Goal: Information Seeking & Learning: Check status

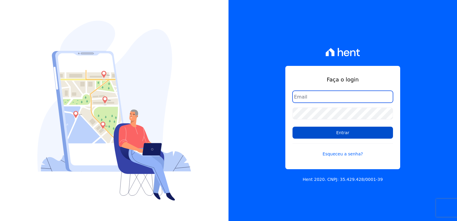
type input "[PERSON_NAME][EMAIL_ADDRESS][DOMAIN_NAME]"
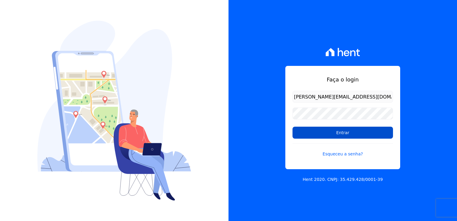
click at [325, 133] on input "Entrar" at bounding box center [342, 132] width 100 height 12
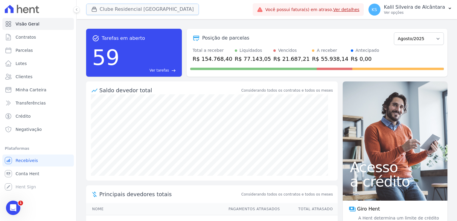
click at [145, 8] on button "Clube Residencial [GEOGRAPHIC_DATA]" at bounding box center [142, 9] width 113 height 11
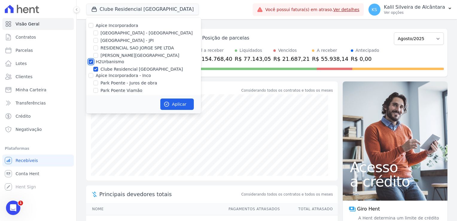
click at [92, 62] on input "H2Urbanismo" at bounding box center [90, 61] width 5 height 5
checkbox input "false"
click at [98, 33] on input "[GEOGRAPHIC_DATA] - [GEOGRAPHIC_DATA]" at bounding box center [95, 32] width 5 height 5
checkbox input "true"
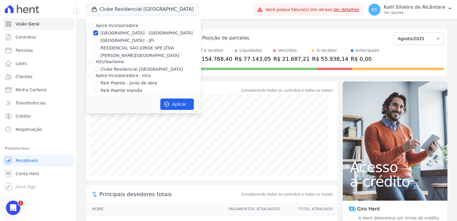
click at [93, 26] on div "Apice Incorporadora" at bounding box center [143, 25] width 115 height 6
click at [91, 26] on input "Apice Incorporadora" at bounding box center [90, 25] width 5 height 5
checkbox input "true"
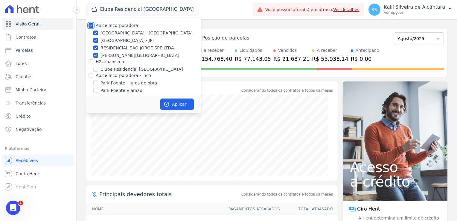
checkbox input "true"
click at [91, 27] on input "Apice Incorporadora" at bounding box center [90, 25] width 5 height 5
checkbox input "false"
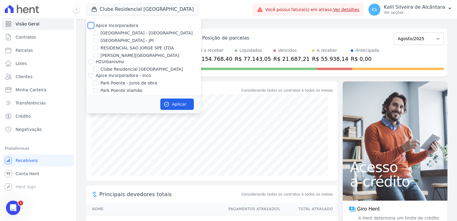
checkbox input "false"
click at [96, 33] on input "[GEOGRAPHIC_DATA] - [GEOGRAPHIC_DATA]" at bounding box center [95, 32] width 5 height 5
checkbox input "true"
click at [179, 102] on button "Aplicar" at bounding box center [176, 103] width 33 height 11
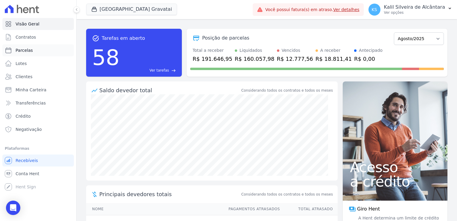
click at [27, 53] on link "Parcelas" at bounding box center [37, 50] width 71 height 12
select select
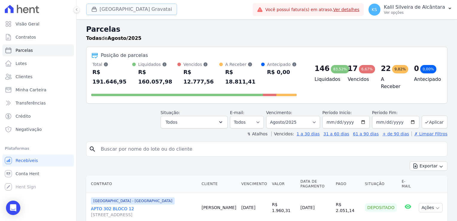
click at [106, 11] on button "Arty Park Gravatai" at bounding box center [131, 9] width 91 height 11
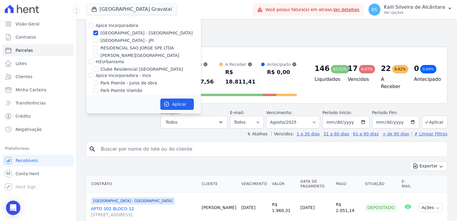
click at [230, 95] on header "Parcelas Todas de Agosto/2025 Posição de parcelas Total Soma das parcelas pagas…" at bounding box center [266, 80] width 361 height 113
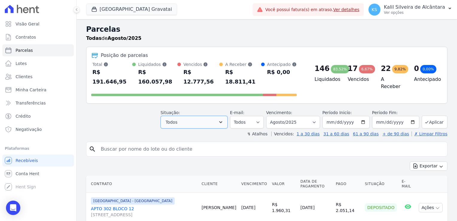
click at [189, 116] on button "Todos" at bounding box center [193, 122] width 67 height 13
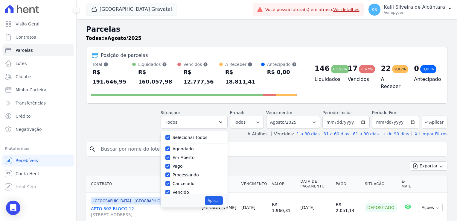
click at [190, 133] on div "Selecionar todos" at bounding box center [193, 137] width 57 height 9
click at [189, 135] on label "Selecionar todos" at bounding box center [189, 137] width 35 height 5
click at [170, 135] on input "Selecionar todos" at bounding box center [167, 137] width 5 height 5
checkbox input "false"
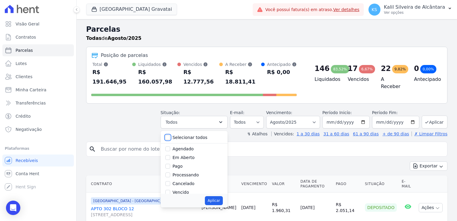
checkbox input "false"
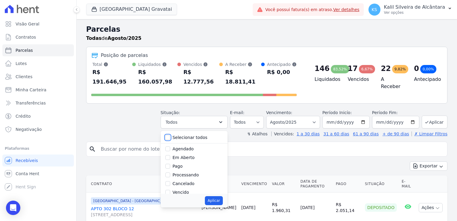
checkbox input "false"
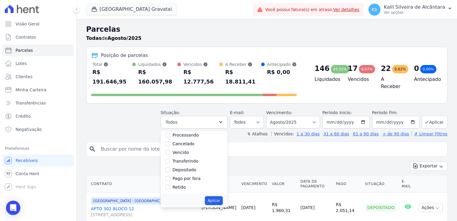
click at [184, 150] on label "Vencido" at bounding box center [180, 152] width 16 height 5
click at [170, 150] on input "Vencido" at bounding box center [167, 152] width 5 height 5
checkbox input "true"
click at [220, 196] on button "Aplicar" at bounding box center [214, 200] width 18 height 9
select select "overdue"
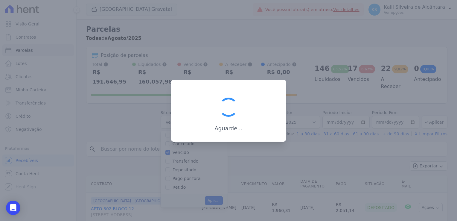
scroll to position [11, 0]
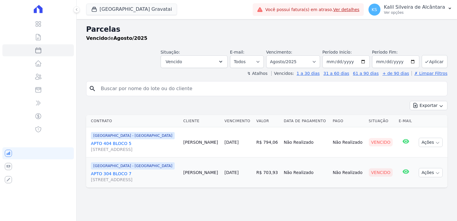
select select
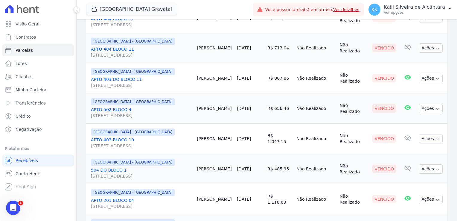
scroll to position [329, 0]
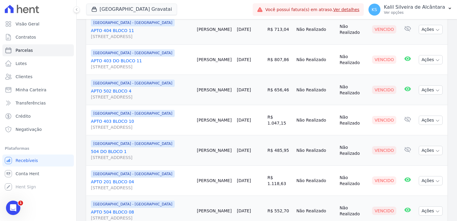
click at [218, 86] on td "Vladimir Mello" at bounding box center [214, 90] width 40 height 30
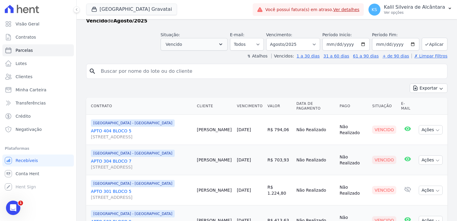
scroll to position [0, 0]
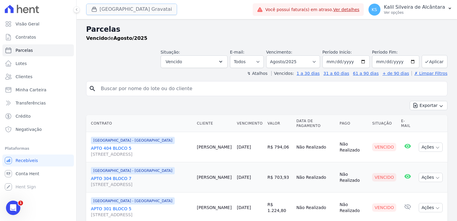
click at [123, 11] on button "Arty Park Gravatai" at bounding box center [131, 9] width 91 height 11
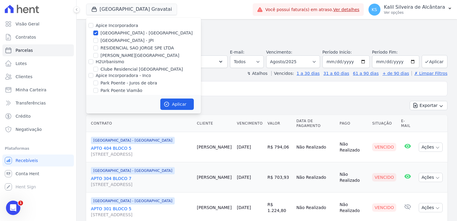
click at [118, 33] on label "[GEOGRAPHIC_DATA] - [GEOGRAPHIC_DATA]" at bounding box center [146, 33] width 92 height 6
click at [98, 33] on input "[GEOGRAPHIC_DATA] - [GEOGRAPHIC_DATA]" at bounding box center [95, 32] width 5 height 5
checkbox input "false"
click at [117, 73] on label "Apice Incorporadora - Inco" at bounding box center [123, 75] width 55 height 5
click at [93, 73] on input "Apice Incorporadora - Inco" at bounding box center [90, 75] width 5 height 5
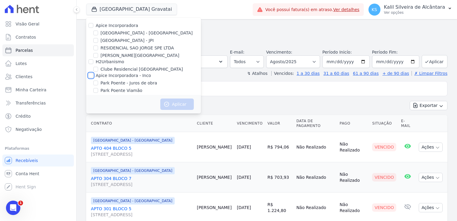
checkbox input "true"
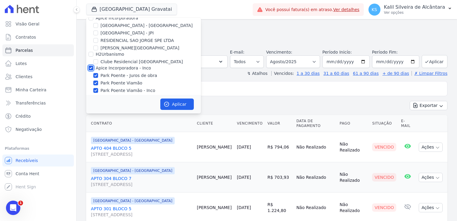
scroll to position [11, 0]
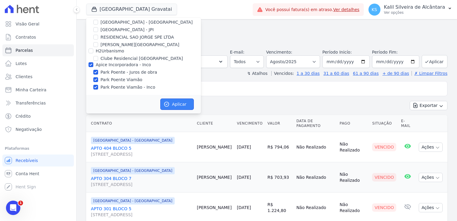
click at [167, 107] on icon "button" at bounding box center [166, 104] width 6 height 6
select select
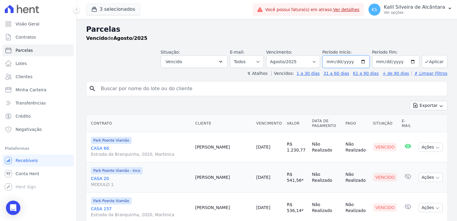
click at [351, 62] on input "2025-08-01" at bounding box center [345, 61] width 47 height 13
click at [330, 60] on input "2025-08-01" at bounding box center [345, 61] width 47 height 13
type input "2025-08-11"
click at [426, 64] on button "Aplicar" at bounding box center [434, 61] width 26 height 13
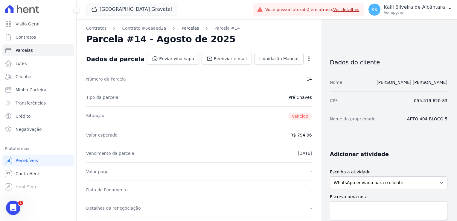
click at [184, 27] on link "Parcelas" at bounding box center [189, 28] width 17 height 6
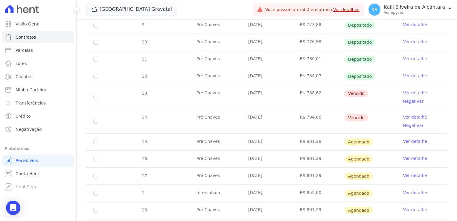
scroll to position [179, 0]
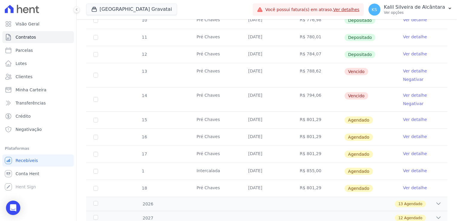
drag, startPoint x: 249, startPoint y: 69, endPoint x: 265, endPoint y: 69, distance: 15.8
click at [265, 69] on td "[DATE]" at bounding box center [267, 75] width 52 height 24
drag, startPoint x: 265, startPoint y: 69, endPoint x: 267, endPoint y: 93, distance: 24.0
click at [267, 93] on td "[DATE]" at bounding box center [267, 99] width 52 height 24
drag, startPoint x: 304, startPoint y: 95, endPoint x: 225, endPoint y: 78, distance: 80.0
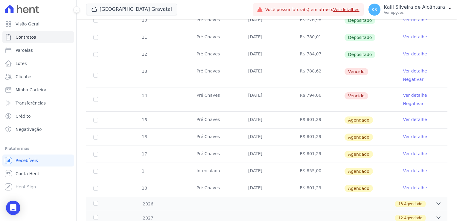
click at [225, 78] on tbody "7 Pré Chaves 10/01/2025 R$ 763,69 Depositado Ver detalhe 8 Pré Chaves 10/02/202…" at bounding box center [266, 78] width 361 height 235
drag, startPoint x: 225, startPoint y: 78, endPoint x: 261, endPoint y: 77, distance: 35.9
click at [261, 77] on td "[DATE]" at bounding box center [267, 75] width 52 height 24
click at [251, 71] on td "[DATE]" at bounding box center [267, 75] width 52 height 24
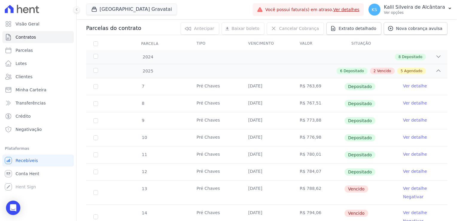
scroll to position [0, 0]
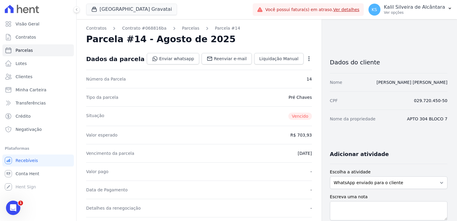
click at [189, 29] on ol "Contratos Contrato #068816ba [GEOGRAPHIC_DATA] Parcela #14" at bounding box center [163, 28] width 154 height 6
click at [187, 29] on link "Parcelas" at bounding box center [190, 28] width 17 height 6
click at [183, 27] on link "Parcelas" at bounding box center [190, 28] width 17 height 6
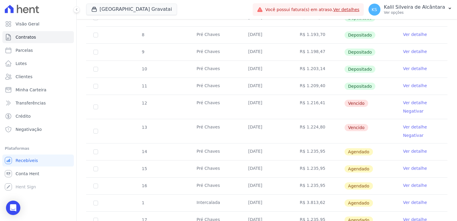
scroll to position [149, 0]
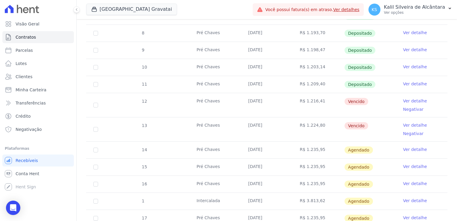
click at [270, 104] on td "[DATE]" at bounding box center [267, 105] width 52 height 24
drag, startPoint x: 270, startPoint y: 104, endPoint x: 263, endPoint y: 121, distance: 18.5
click at [264, 118] on td "[DATE]" at bounding box center [267, 129] width 52 height 24
drag, startPoint x: 262, startPoint y: 126, endPoint x: 279, endPoint y: 130, distance: 17.9
click at [279, 130] on td "[DATE]" at bounding box center [267, 129] width 52 height 24
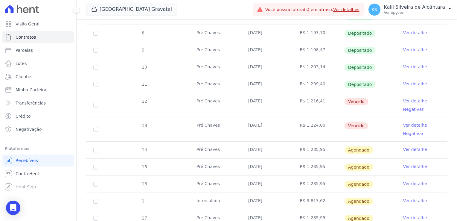
click at [278, 132] on td "[DATE]" at bounding box center [267, 129] width 52 height 24
click at [276, 121] on td "[DATE]" at bounding box center [267, 129] width 52 height 24
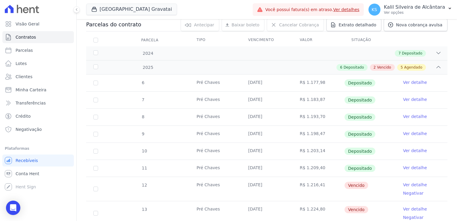
scroll to position [60, 0]
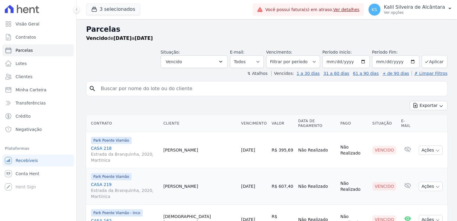
select select
click at [215, 60] on button "Vencido" at bounding box center [193, 61] width 67 height 13
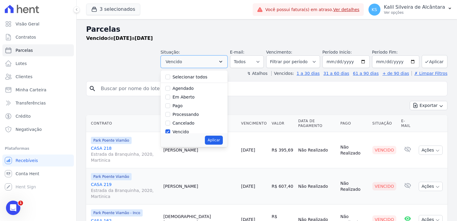
click at [214, 60] on button "Vencido" at bounding box center [193, 61] width 67 height 13
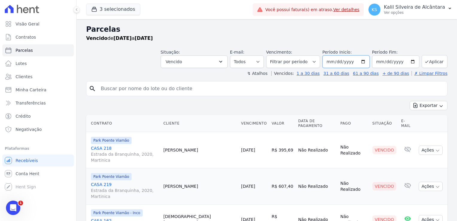
click at [329, 60] on input "[DATE]" at bounding box center [345, 61] width 47 height 13
type input "[DATE]"
click at [433, 58] on button "Aplicar" at bounding box center [434, 61] width 26 height 13
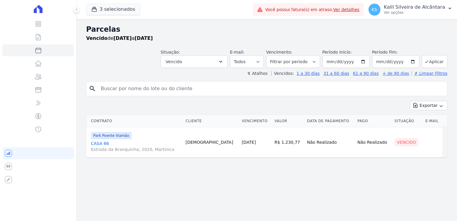
select select
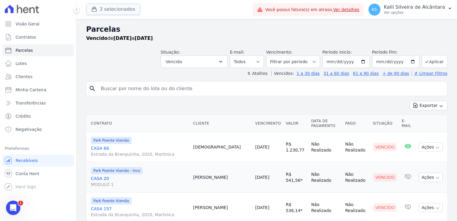
click at [125, 14] on button "3 selecionados" at bounding box center [113, 9] width 54 height 11
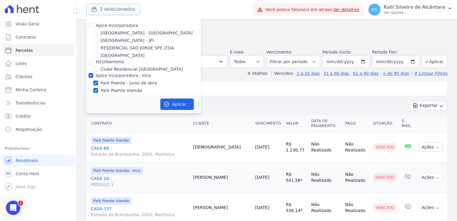
click at [128, 10] on button "3 selecionados" at bounding box center [113, 9] width 54 height 11
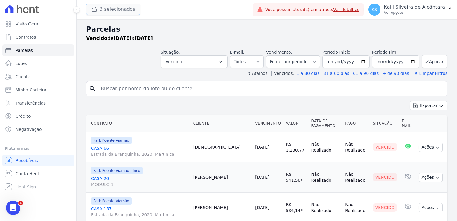
click at [129, 13] on button "3 selecionados" at bounding box center [113, 9] width 54 height 11
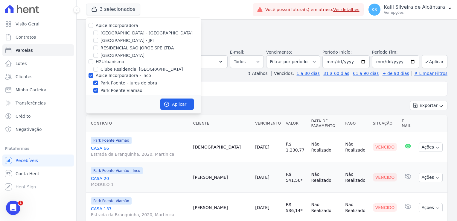
click at [240, 42] on div "Vencido de 01/08/2025 a 31/08/2025" at bounding box center [266, 38] width 361 height 7
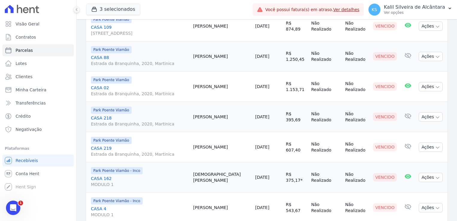
scroll to position [573, 0]
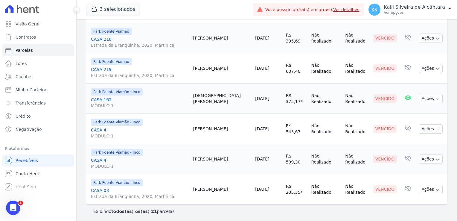
click at [158, 209] on p "Exibindo todos(as) os(as) 21 parcelas" at bounding box center [133, 211] width 81 height 6
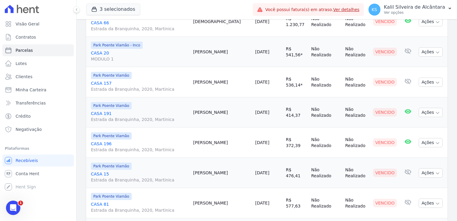
scroll to position [0, 0]
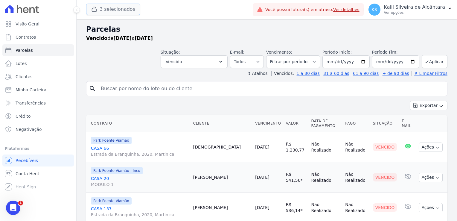
click at [124, 11] on button "3 selecionados" at bounding box center [113, 9] width 54 height 11
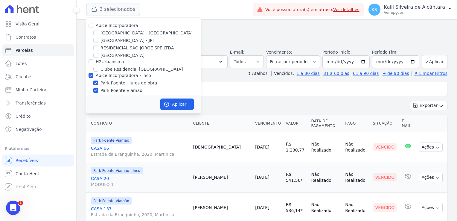
click at [125, 11] on button "3 selecionados" at bounding box center [113, 9] width 54 height 11
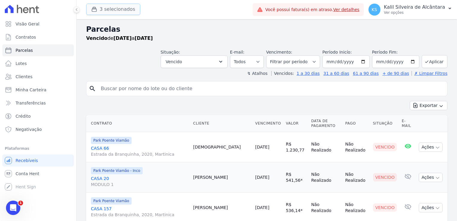
click at [120, 14] on button "3 selecionados" at bounding box center [113, 9] width 54 height 11
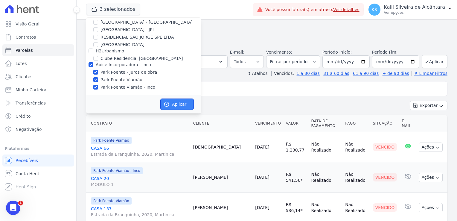
click at [166, 105] on icon "button" at bounding box center [166, 104] width 6 height 6
select select
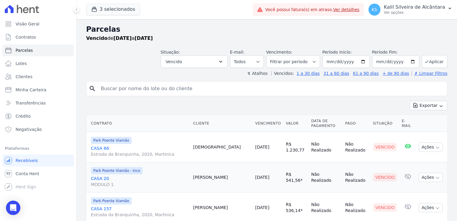
drag, startPoint x: 251, startPoint y: 42, endPoint x: 232, endPoint y: 39, distance: 19.3
click at [232, 39] on div "Vencido de 01/08/2025 a 31/08/2025" at bounding box center [266, 38] width 361 height 7
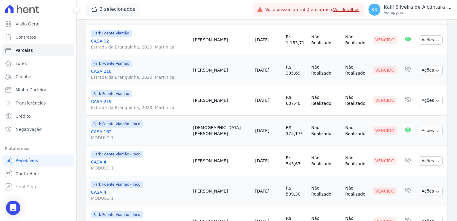
scroll to position [573, 0]
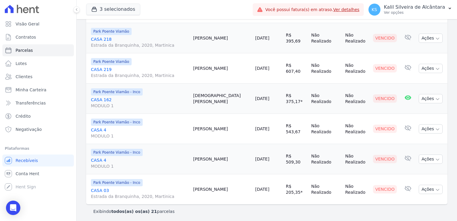
drag, startPoint x: 237, startPoint y: 187, endPoint x: 202, endPoint y: 188, distance: 34.7
click at [202, 188] on tr "Park Poente Viamão - Inco CASA 03 Estrada da Branquinha, 2020, Martinica Anders…" at bounding box center [266, 189] width 361 height 30
drag, startPoint x: 231, startPoint y: 159, endPoint x: 210, endPoint y: 157, distance: 20.5
click at [210, 157] on td "[PERSON_NAME]" at bounding box center [222, 159] width 62 height 30
drag, startPoint x: 228, startPoint y: 126, endPoint x: 198, endPoint y: 127, distance: 30.2
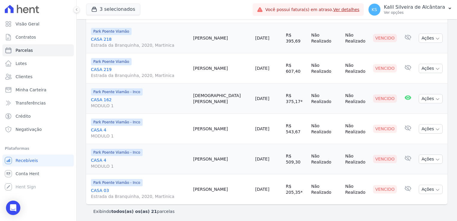
click at [198, 127] on tr "Park Poente Viamão - Inco CASA 4 MODULO 1 Rita Prado 20/08/2025 R$ 543,67 Não R…" at bounding box center [266, 129] width 361 height 30
drag, startPoint x: 225, startPoint y: 102, endPoint x: 207, endPoint y: 100, distance: 17.8
click at [207, 100] on tr "Park Poente Viamão - Inco CASA 162 MODULO 1 Christian Arroxellas 20/08/2025 R$ …" at bounding box center [266, 98] width 361 height 30
click at [115, 8] on button "3 selecionados" at bounding box center [113, 9] width 54 height 11
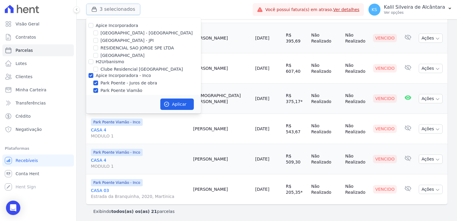
click at [115, 8] on button "3 selecionados" at bounding box center [113, 9] width 54 height 11
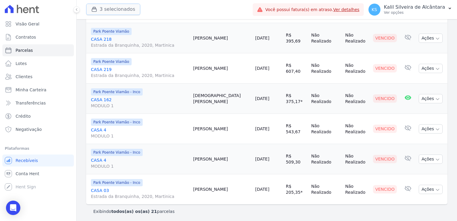
click at [119, 13] on button "3 selecionados" at bounding box center [113, 9] width 54 height 11
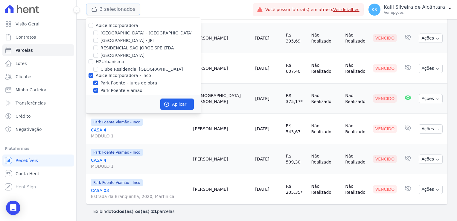
click at [119, 12] on button "3 selecionados" at bounding box center [113, 9] width 54 height 11
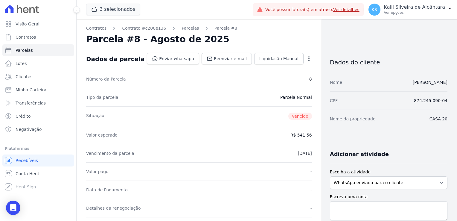
click at [181, 28] on link "Parcelas" at bounding box center [189, 28] width 17 height 6
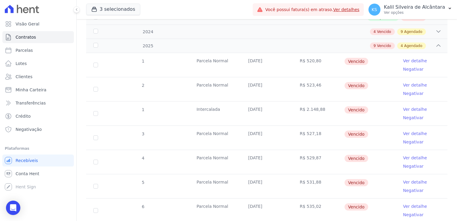
scroll to position [60, 0]
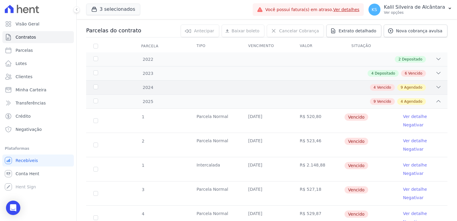
click at [294, 84] on div "4 Vencido 9 Agendado" at bounding box center [284, 87] width 314 height 7
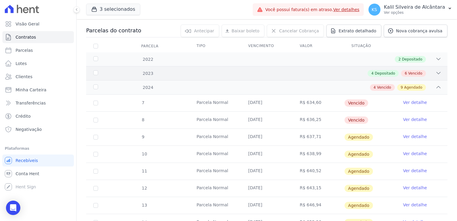
click at [289, 72] on div "4 Depositado 6 Vencido" at bounding box center [284, 73] width 314 height 7
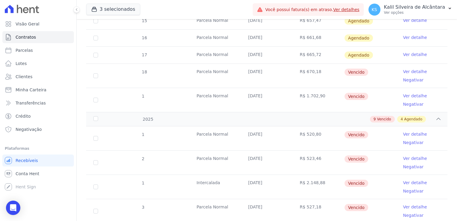
scroll to position [388, 0]
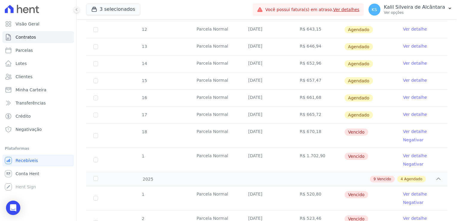
drag, startPoint x: 316, startPoint y: 121, endPoint x: 280, endPoint y: 107, distance: 38.5
click at [280, 107] on tr "17 Parcela Normal 10/11/2024 R$ 665,72 Agendado Ver detalhe" at bounding box center [266, 114] width 361 height 17
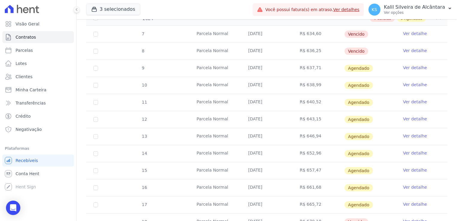
click at [299, 100] on td "R$ 640,52" at bounding box center [318, 102] width 52 height 17
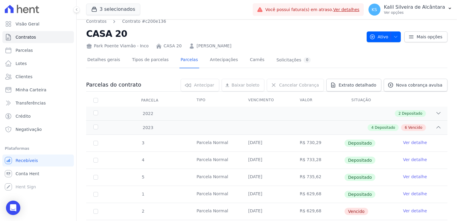
scroll to position [0, 0]
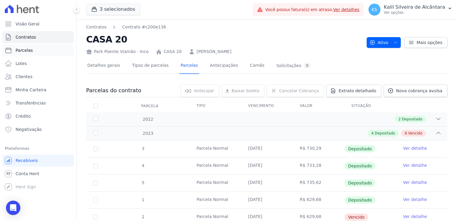
click at [40, 52] on link "Parcelas" at bounding box center [37, 50] width 71 height 12
select select
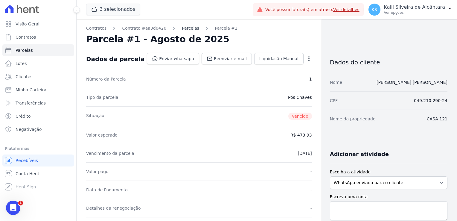
click at [185, 28] on link "Parcelas" at bounding box center [190, 28] width 17 height 6
click at [182, 31] on link "Parcelas" at bounding box center [190, 28] width 17 height 6
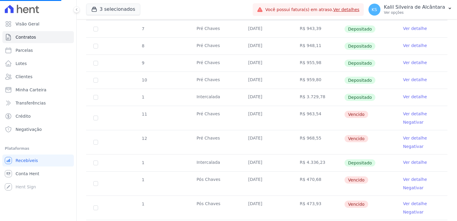
scroll to position [149, 0]
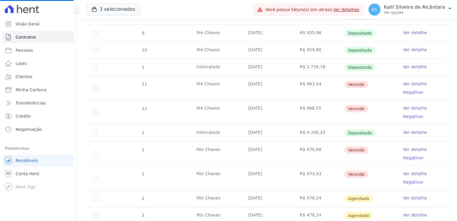
drag, startPoint x: 303, startPoint y: 88, endPoint x: 307, endPoint y: 88, distance: 3.6
click at [307, 88] on td "R$ 963,54" at bounding box center [318, 88] width 52 height 24
drag, startPoint x: 307, startPoint y: 88, endPoint x: 315, endPoint y: 101, distance: 15.6
click at [315, 101] on td "R$ 968,55" at bounding box center [318, 112] width 52 height 24
drag, startPoint x: 315, startPoint y: 101, endPoint x: 307, endPoint y: 146, distance: 45.9
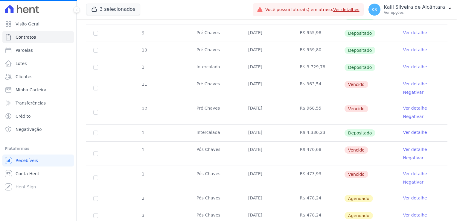
click at [307, 146] on td "R$ 470,68" at bounding box center [318, 153] width 52 height 24
drag, startPoint x: 314, startPoint y: 148, endPoint x: 320, endPoint y: 148, distance: 6.3
click at [320, 148] on td "R$ 470,68" at bounding box center [318, 153] width 52 height 24
drag, startPoint x: 320, startPoint y: 148, endPoint x: 326, endPoint y: 171, distance: 23.1
click at [326, 171] on td "R$ 473,93" at bounding box center [318, 178] width 52 height 24
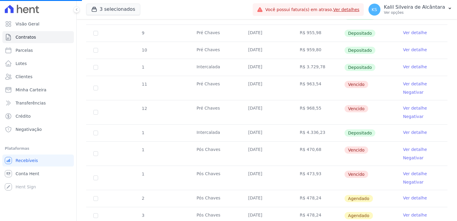
drag, startPoint x: 326, startPoint y: 171, endPoint x: 285, endPoint y: 165, distance: 41.0
click at [285, 166] on td "[DATE]" at bounding box center [267, 178] width 52 height 24
drag, startPoint x: 303, startPoint y: 170, endPoint x: 239, endPoint y: 148, distance: 68.0
click at [239, 148] on tbody "7 Pré Chaves 10/01/2025 R$ 943,39 Depositado Ver detalhe 8 Pré Chaves 10/02/202…" at bounding box center [266, 124] width 361 height 267
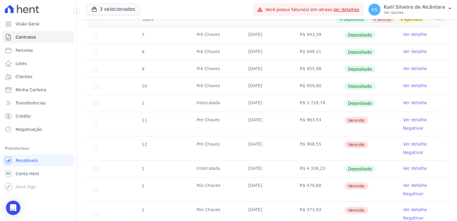
scroll to position [179, 0]
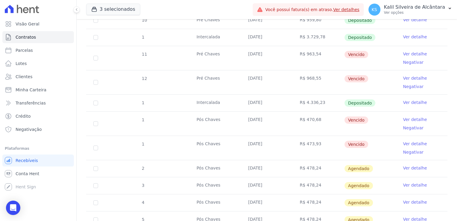
click at [317, 97] on td "R$ 4.336,23" at bounding box center [318, 102] width 52 height 17
click at [315, 102] on td "R$ 4.336,23" at bounding box center [318, 102] width 52 height 17
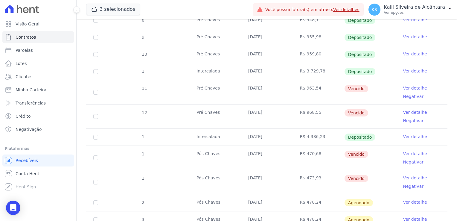
scroll to position [120, 0]
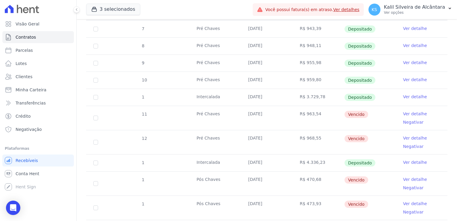
drag, startPoint x: 190, startPoint y: 111, endPoint x: 275, endPoint y: 111, distance: 84.9
click at [275, 111] on tr "11 Pré Chaves 10/05/2025 R$ 963,54 Vencido Ver detalhe Negativar" at bounding box center [266, 117] width 361 height 24
drag, startPoint x: 275, startPoint y: 111, endPoint x: 307, endPoint y: 120, distance: 33.3
click at [307, 120] on td "R$ 963,54" at bounding box center [318, 118] width 52 height 24
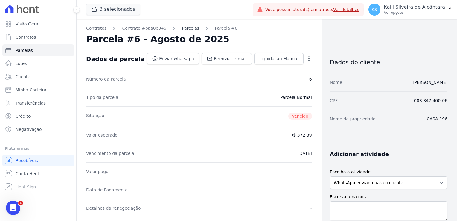
click at [183, 28] on link "Parcelas" at bounding box center [190, 28] width 17 height 6
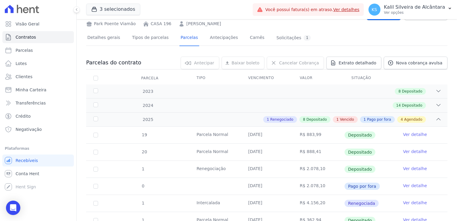
scroll to position [90, 0]
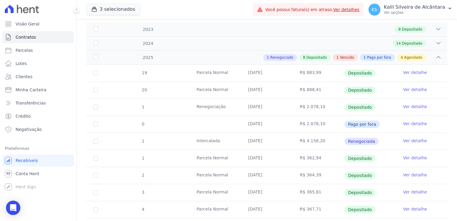
drag, startPoint x: 309, startPoint y: 123, endPoint x: 322, endPoint y: 125, distance: 12.4
click at [322, 125] on td "R$ 2.078,10" at bounding box center [318, 124] width 52 height 17
drag, startPoint x: 322, startPoint y: 125, endPoint x: 310, endPoint y: 141, distance: 19.9
click at [310, 141] on td "R$ 4.156,20" at bounding box center [318, 141] width 52 height 17
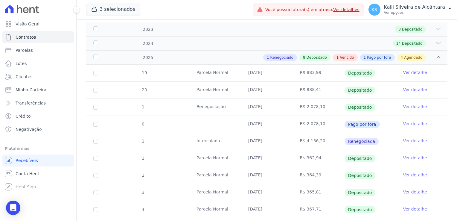
click at [310, 141] on td "R$ 4.156,20" at bounding box center [318, 141] width 52 height 17
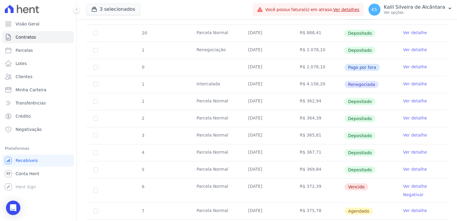
scroll to position [209, 0]
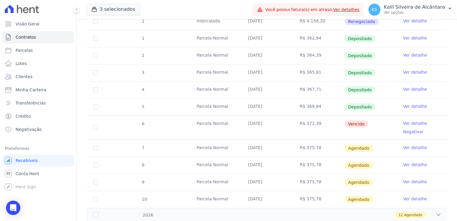
click at [306, 121] on td "R$ 372,39" at bounding box center [318, 127] width 52 height 24
click at [311, 125] on td "R$ 372,39" at bounding box center [318, 127] width 52 height 24
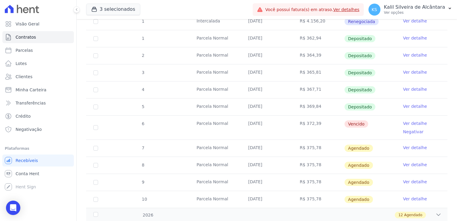
click at [311, 125] on td "R$ 372,39" at bounding box center [318, 127] width 52 height 24
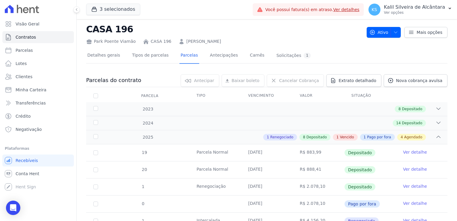
scroll to position [0, 0]
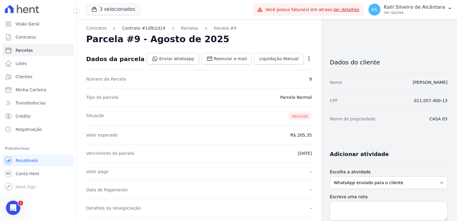
click at [142, 27] on link "Contrato #1dfb1d19" at bounding box center [143, 28] width 43 height 6
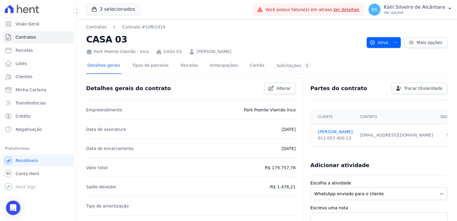
click at [222, 51] on link "[PERSON_NAME]" at bounding box center [213, 51] width 35 height 6
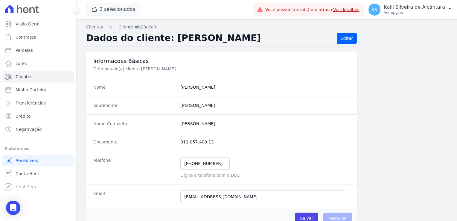
click at [187, 87] on dd "[PERSON_NAME]" at bounding box center [264, 87] width 169 height 6
copy dd "[PERSON_NAME]"
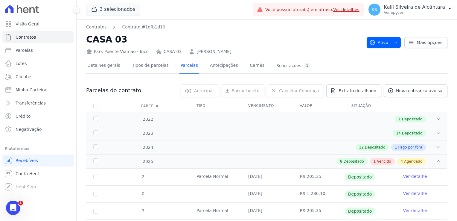
click at [199, 52] on link "[PERSON_NAME]" at bounding box center [213, 51] width 35 height 6
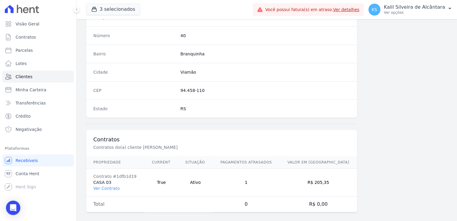
scroll to position [336, 0]
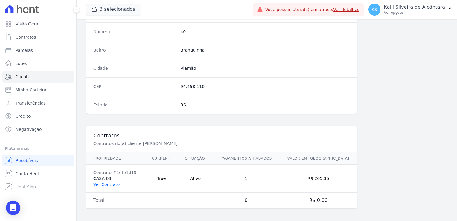
click at [104, 185] on link "Ver Contrato" at bounding box center [106, 184] width 26 height 5
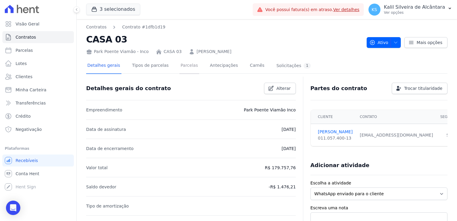
click at [188, 66] on link "Parcelas" at bounding box center [189, 66] width 20 height 16
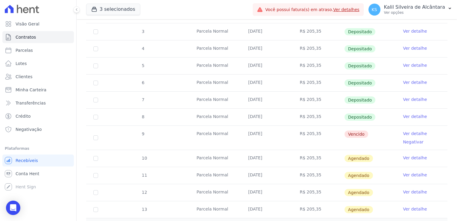
scroll to position [179, 0]
drag, startPoint x: 324, startPoint y: 131, endPoint x: 264, endPoint y: 133, distance: 60.1
click at [264, 133] on tr "9 Parcela Normal 20/08/2025 R$ 205,35 Vencido Ver detalhe Negativar" at bounding box center [266, 137] width 361 height 24
click at [318, 137] on td "R$ 205,35" at bounding box center [318, 137] width 52 height 24
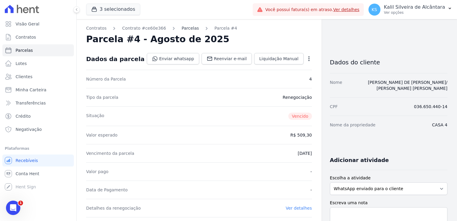
click at [181, 28] on link "Parcelas" at bounding box center [189, 28] width 17 height 6
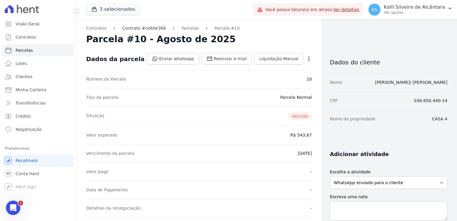
click at [147, 30] on link "Contrato #ce60e366" at bounding box center [144, 28] width 44 height 6
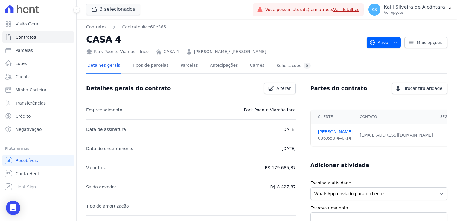
click at [226, 51] on link "RITA DE CASSIA VALADAS DE OLIVEIRA/ LUCAS FONSECA PRADO" at bounding box center [230, 51] width 72 height 6
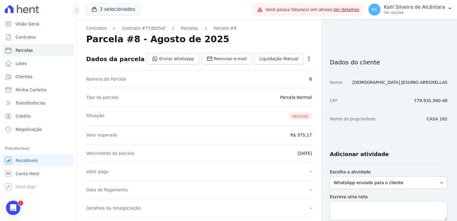
click at [141, 28] on link "Contrato #77db05ef" at bounding box center [143, 28] width 43 height 6
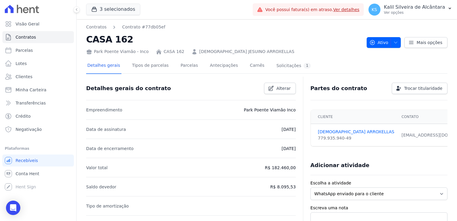
click at [230, 51] on link "CHRISTIAN JESUINO ARROXELLAS" at bounding box center [246, 51] width 95 height 6
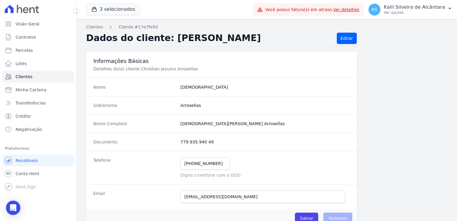
click at [190, 85] on dd "Christian" at bounding box center [264, 87] width 169 height 6
copy dd "Christian"
click at [204, 122] on completo "Christian Jesuino Arroxellas" at bounding box center [264, 123] width 169 height 6
drag, startPoint x: 202, startPoint y: 140, endPoint x: 179, endPoint y: 140, distance: 22.7
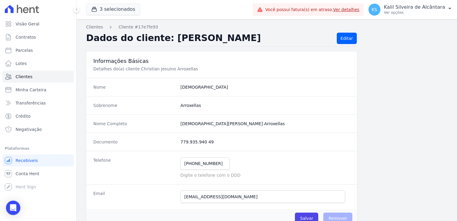
click at [180, 140] on dd "779.935.940 49" at bounding box center [264, 142] width 169 height 6
copy dd "779.935.940 49"
click at [216, 163] on input "(5) 19114-5706" at bounding box center [204, 163] width 49 height 13
drag, startPoint x: 214, startPoint y: 162, endPoint x: 172, endPoint y: 161, distance: 41.9
click at [172, 161] on div "Telefone (5) 19114-5706 Mensagem de SMS ainda não enviada.. Mensagem de Whatsap…" at bounding box center [221, 167] width 271 height 33
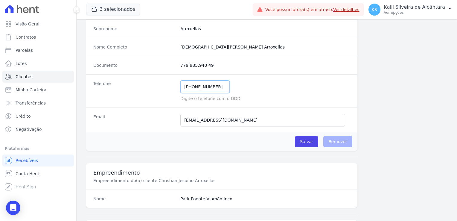
scroll to position [90, 0]
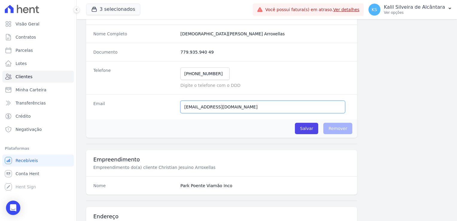
click at [244, 108] on input "christianarroxellas@hotmail.com" at bounding box center [262, 106] width 165 height 13
click at [191, 74] on input "(5) 19114-5706" at bounding box center [204, 73] width 49 height 13
click at [192, 74] on input "(5) 199114-5706" at bounding box center [204, 73] width 49 height 13
click at [187, 74] on input "(5) 99114-5706" at bounding box center [204, 73] width 49 height 13
click at [185, 75] on input "(5) 99114-5706" at bounding box center [204, 73] width 49 height 13
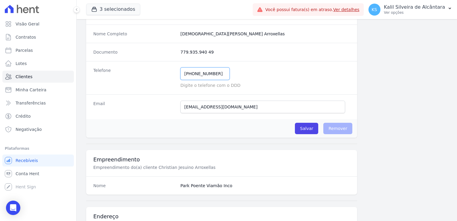
type input "(51) 99114-5706"
click at [258, 105] on input "christianarroxellas@hotmail.com" at bounding box center [262, 106] width 165 height 13
click at [135, 110] on div "Email christianarroxellas@hotmail.com Email confirmado." at bounding box center [221, 106] width 271 height 25
click at [308, 133] on input "Salvar" at bounding box center [306, 128] width 23 height 11
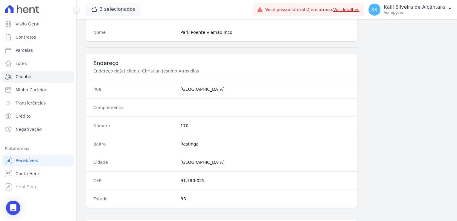
scroll to position [299, 0]
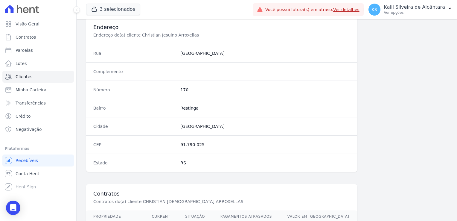
drag, startPoint x: 208, startPoint y: 145, endPoint x: 167, endPoint y: 144, distance: 40.9
click at [167, 144] on div "CEP 91.790-025" at bounding box center [221, 144] width 271 height 18
copy div "91.790-025"
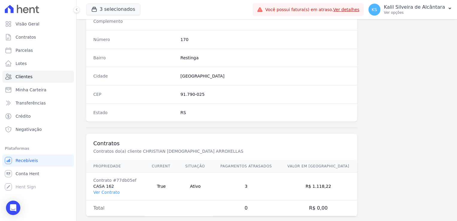
scroll to position [336, 0]
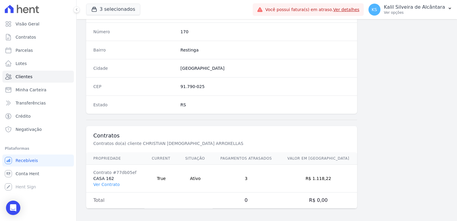
drag, startPoint x: 338, startPoint y: 178, endPoint x: 314, endPoint y: 177, distance: 23.9
click at [314, 177] on td "R$ 1.118,22" at bounding box center [317, 178] width 77 height 28
copy td "R$ 1.118,22"
drag, startPoint x: 132, startPoint y: 172, endPoint x: 112, endPoint y: 172, distance: 19.7
click at [112, 172] on div "Contrato #77db05ef" at bounding box center [115, 172] width 44 height 6
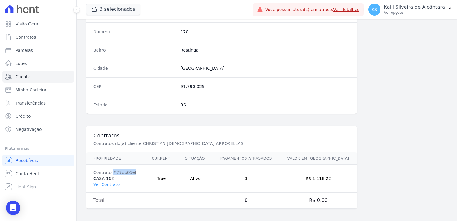
copy div "#77db05ef"
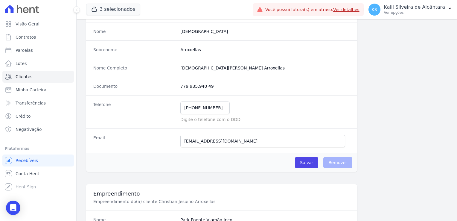
scroll to position [0, 0]
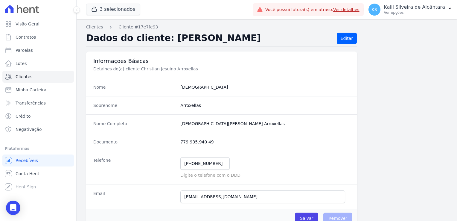
drag, startPoint x: 213, startPoint y: 142, endPoint x: 169, endPoint y: 140, distance: 43.7
click at [169, 140] on div "Documento 779.935.940 49" at bounding box center [221, 141] width 271 height 18
copy div "779.935.940 49"
drag, startPoint x: 231, startPoint y: 125, endPoint x: 179, endPoint y: 126, distance: 52.0
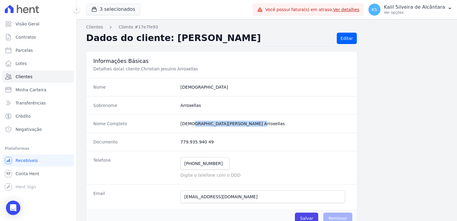
click at [180, 126] on completo "Christian Jesuino Arroxellas" at bounding box center [264, 123] width 169 height 6
copy completo "Christian Jesuino Arroxellas"
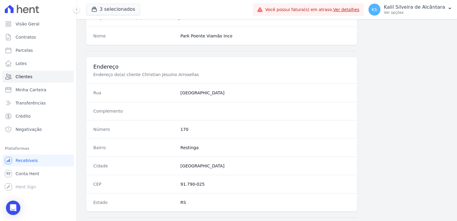
scroll to position [329, 0]
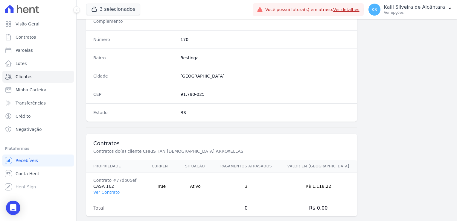
drag, startPoint x: 204, startPoint y: 91, endPoint x: 177, endPoint y: 95, distance: 27.4
click at [177, 95] on div "CEP 91.790-025" at bounding box center [221, 94] width 271 height 18
copy dd "91.790-025"
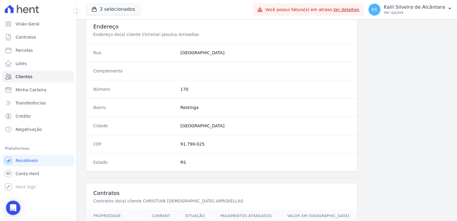
scroll to position [269, 0]
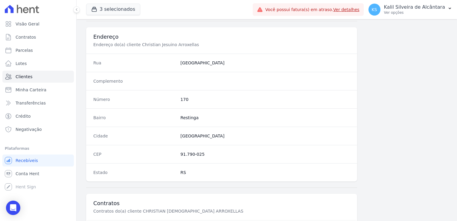
click at [186, 118] on dd "Restinga" at bounding box center [264, 117] width 169 height 6
drag, startPoint x: 235, startPoint y: 68, endPoint x: 189, endPoint y: 68, distance: 46.0
click at [234, 68] on div "Rua Rua da Paz" at bounding box center [221, 62] width 271 height 18
drag, startPoint x: 198, startPoint y: 63, endPoint x: 179, endPoint y: 64, distance: 19.7
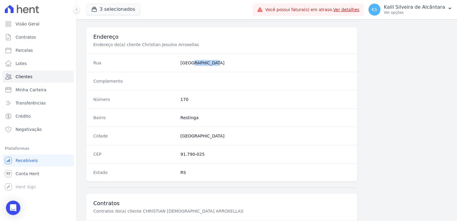
click at [179, 64] on div "Rua Rua da Paz" at bounding box center [221, 62] width 271 height 18
copy dd "Rua da Paz"
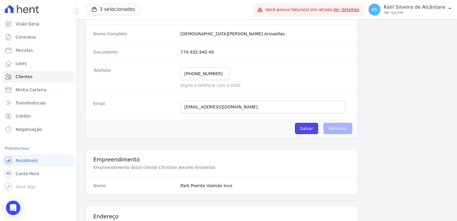
scroll to position [0, 0]
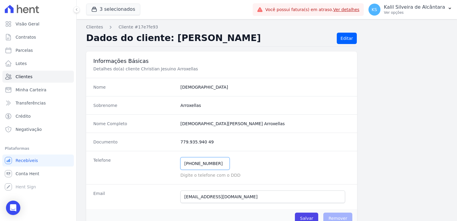
drag, startPoint x: 215, startPoint y: 164, endPoint x: 182, endPoint y: 164, distance: 32.6
click at [182, 164] on input "(51) 99114-5706" at bounding box center [204, 163] width 49 height 13
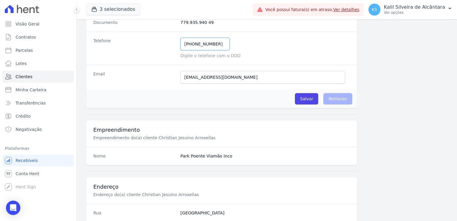
scroll to position [120, 0]
drag, startPoint x: 244, startPoint y: 79, endPoint x: 176, endPoint y: 77, distance: 67.9
click at [176, 77] on div "Email christianarroxellas@hotmail.com Email confirmado." at bounding box center [221, 76] width 271 height 25
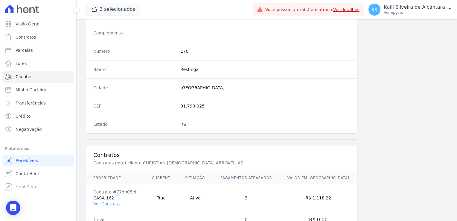
scroll to position [336, 0]
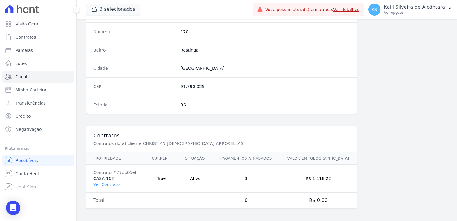
click at [107, 176] on td "Contrato #77db05ef CASA 162 Ver Contrato" at bounding box center [115, 178] width 58 height 28
click at [132, 169] on div "Contrato #77db05ef" at bounding box center [115, 172] width 44 height 6
drag, startPoint x: 131, startPoint y: 169, endPoint x: 112, endPoint y: 172, distance: 19.1
click at [112, 172] on div "Contrato #77db05ef" at bounding box center [115, 172] width 44 height 6
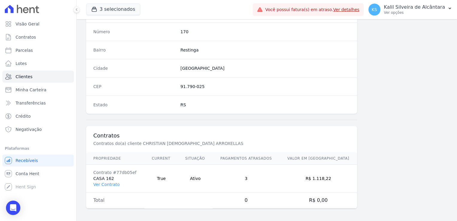
drag, startPoint x: 112, startPoint y: 172, endPoint x: 154, endPoint y: 177, distance: 42.2
click at [154, 178] on td "True" at bounding box center [160, 178] width 33 height 28
drag, startPoint x: 343, startPoint y: 177, endPoint x: 321, endPoint y: 176, distance: 22.4
click at [321, 176] on td "R$ 1.118,22" at bounding box center [317, 178] width 77 height 28
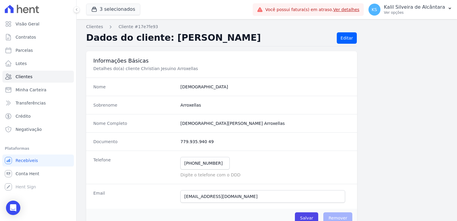
scroll to position [0, 0]
click at [252, 36] on h2 "Dados do cliente: CHRISTIAN ARROXELLAS" at bounding box center [209, 38] width 246 height 11
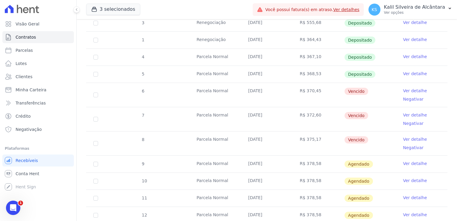
scroll to position [239, 0]
drag, startPoint x: 371, startPoint y: 140, endPoint x: 346, endPoint y: 102, distance: 45.2
click at [346, 103] on tbody "1 [GEOGRAPHIC_DATA] [DATE] R$ 360,83 Depositado Ver detalhe 1 Renegociação [DAT…" at bounding box center [266, 76] width 361 height 294
click at [324, 114] on td "R$ 372,60" at bounding box center [318, 119] width 52 height 24
drag, startPoint x: 318, startPoint y: 131, endPoint x: 284, endPoint y: 91, distance: 52.8
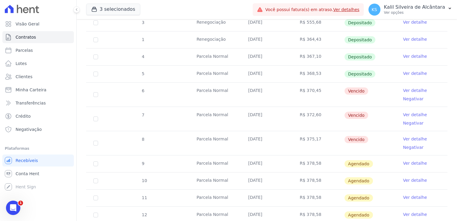
click at [284, 91] on tbody "1 [GEOGRAPHIC_DATA] [DATE] R$ 360,83 Depositado Ver detalhe 1 Renegociação [DAT…" at bounding box center [266, 76] width 361 height 294
drag, startPoint x: 284, startPoint y: 91, endPoint x: 279, endPoint y: 112, distance: 22.3
click at [279, 112] on td "[DATE]" at bounding box center [267, 119] width 52 height 24
drag, startPoint x: 279, startPoint y: 112, endPoint x: 318, endPoint y: 114, distance: 38.6
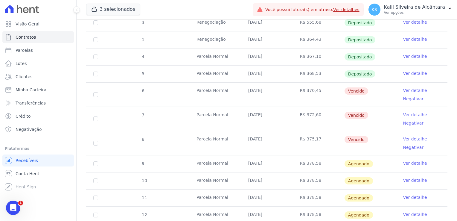
click at [318, 114] on td "R$ 372,60" at bounding box center [318, 119] width 52 height 24
drag, startPoint x: 360, startPoint y: 135, endPoint x: 338, endPoint y: 93, distance: 47.6
click at [338, 93] on tbody "1 Parcela Normal 27/01/2025 R$ 360,83 Depositado Ver detalhe 1 Renegociação 20/…" at bounding box center [266, 76] width 361 height 294
drag, startPoint x: 338, startPoint y: 93, endPoint x: 365, endPoint y: 117, distance: 37.0
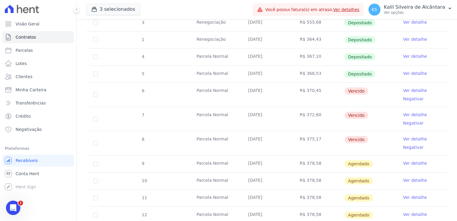
click at [365, 117] on td "Vencido" at bounding box center [370, 119] width 52 height 24
click at [362, 136] on span "Vencido" at bounding box center [356, 139] width 24 height 7
drag, startPoint x: 245, startPoint y: 90, endPoint x: 268, endPoint y: 90, distance: 23.0
click at [268, 90] on td "20/06/2025" at bounding box center [267, 94] width 52 height 24
copy td "20/06/2025"
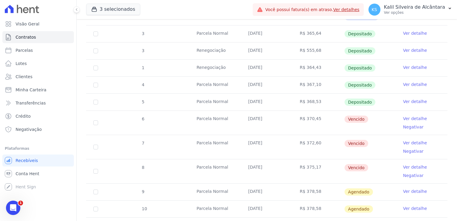
scroll to position [269, 0]
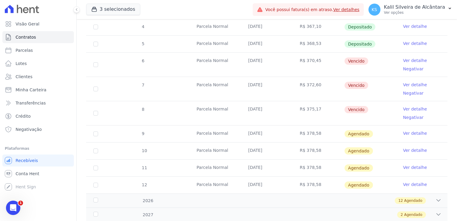
click at [272, 83] on td "20/07/2025" at bounding box center [267, 89] width 52 height 24
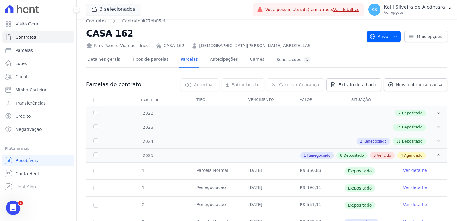
scroll to position [0, 0]
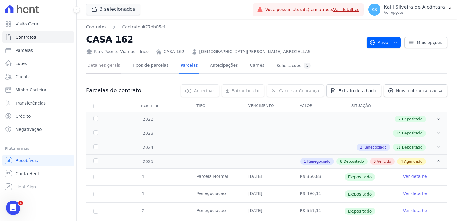
click at [89, 66] on link "Detalhes gerais" at bounding box center [103, 66] width 35 height 16
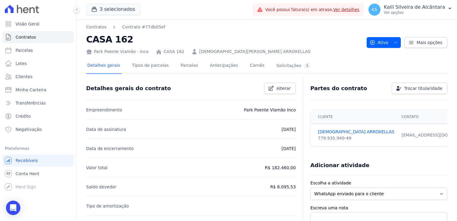
scroll to position [30, 0]
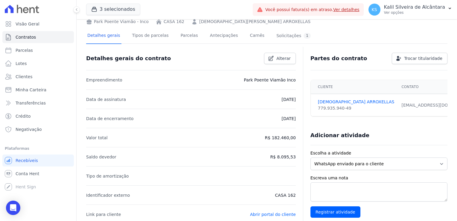
drag, startPoint x: 273, startPoint y: 159, endPoint x: 293, endPoint y: 157, distance: 20.1
drag, startPoint x: 293, startPoint y: 157, endPoint x: 228, endPoint y: 155, distance: 64.6
click at [228, 155] on li "Saldo devedor R$ 8.095,53" at bounding box center [190, 156] width 209 height 19
click at [96, 155] on p "Saldo devedor" at bounding box center [101, 156] width 30 height 7
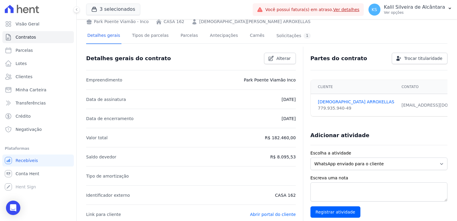
drag, startPoint x: 277, startPoint y: 158, endPoint x: 293, endPoint y: 158, distance: 15.8
drag, startPoint x: 293, startPoint y: 158, endPoint x: 238, endPoint y: 161, distance: 55.1
click at [238, 161] on li "Saldo devedor R$ 8.095,53" at bounding box center [190, 156] width 209 height 19
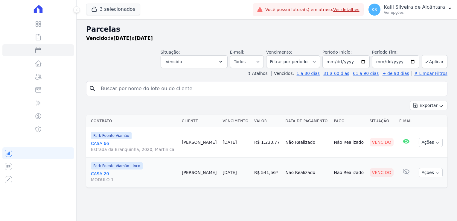
select select
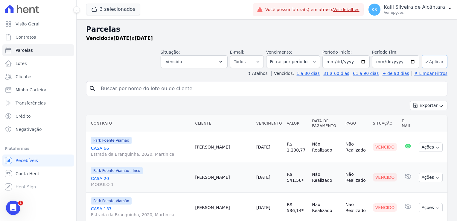
click at [434, 56] on button "Aplicar" at bounding box center [434, 61] width 26 height 13
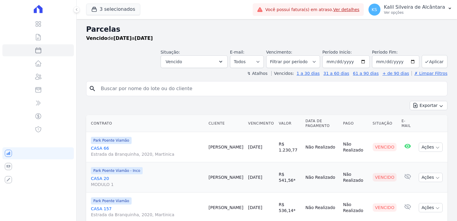
select select
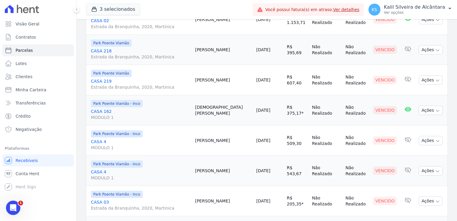
scroll to position [568, 0]
click at [222, 105] on td "[DEMOGRAPHIC_DATA][PERSON_NAME]" at bounding box center [222, 110] width 61 height 30
click at [225, 72] on td "Angela Silveira" at bounding box center [222, 80] width 61 height 30
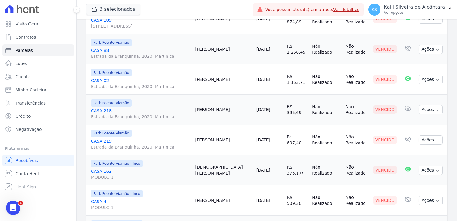
drag, startPoint x: 226, startPoint y: 103, endPoint x: 221, endPoint y: 103, distance: 4.8
click at [221, 103] on td "Andressa Rodrigues" at bounding box center [222, 109] width 61 height 30
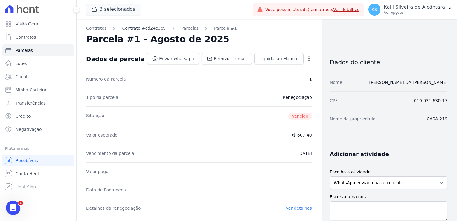
click at [155, 28] on link "Contrato #cd24c3e9" at bounding box center [144, 28] width 44 height 6
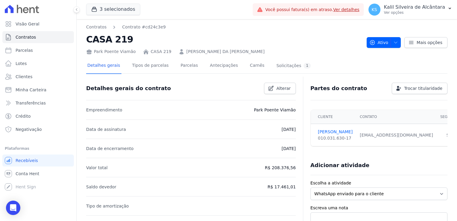
click at [195, 52] on link "[PERSON_NAME] DA [PERSON_NAME]" at bounding box center [225, 51] width 78 height 6
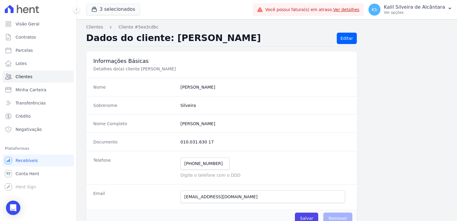
click at [184, 85] on dd "[PERSON_NAME]" at bounding box center [264, 87] width 169 height 6
copy dd "[PERSON_NAME]"
click at [188, 85] on dd "Angela" at bounding box center [264, 87] width 169 height 6
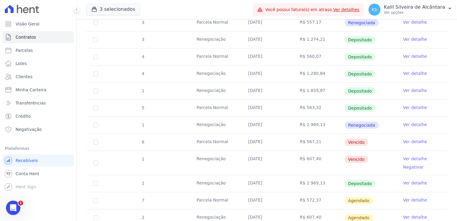
scroll to position [359, 0]
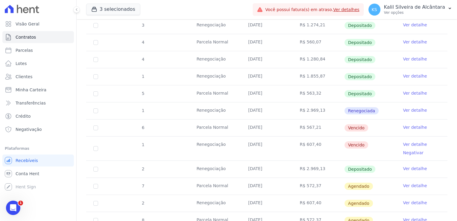
drag, startPoint x: 359, startPoint y: 140, endPoint x: 345, endPoint y: 129, distance: 17.8
click at [345, 129] on tbody "8 [GEOGRAPHIC_DATA] [DATE] R$ 1.133,60 Depositado Ver detalhe 9 [GEOGRAPHIC_DAT…" at bounding box center [266, 55] width 361 height 518
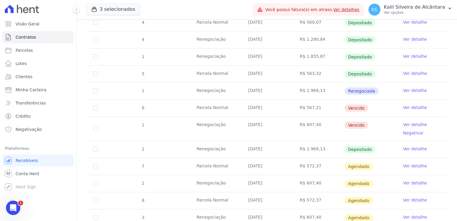
scroll to position [388, 0]
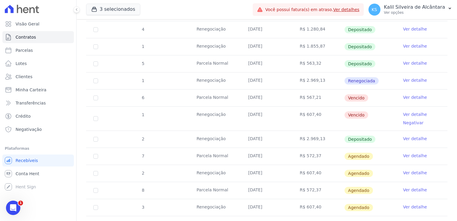
click at [372, 121] on td "Vencido" at bounding box center [370, 118] width 52 height 24
drag, startPoint x: 336, startPoint y: 105, endPoint x: 331, endPoint y: 96, distance: 9.9
click at [331, 96] on tbody "8 Parcela Normal 07/02/2025 R$ 1.133,60 Depositado Ver detalhe 9 Parcela Normal…" at bounding box center [266, 25] width 361 height 518
click at [223, 79] on td "Renegociação" at bounding box center [215, 80] width 52 height 17
click at [347, 118] on td "Vencido" at bounding box center [370, 118] width 52 height 24
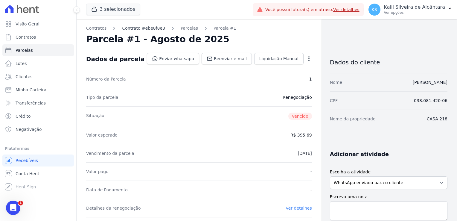
click at [152, 29] on link "Contrato #ebe8f8e3" at bounding box center [143, 28] width 43 height 6
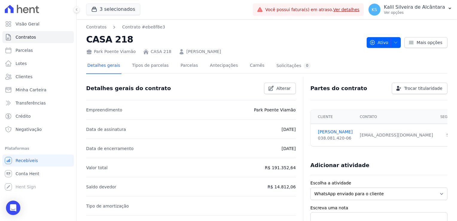
click at [221, 54] on link "[PERSON_NAME]" at bounding box center [203, 51] width 35 height 6
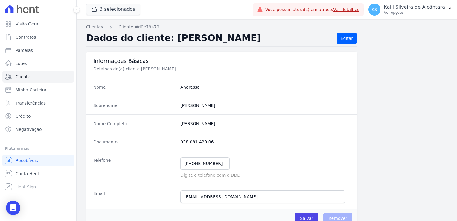
drag, startPoint x: 208, startPoint y: 146, endPoint x: 172, endPoint y: 144, distance: 35.9
click at [172, 144] on div "Documento 038.081.420 06" at bounding box center [221, 141] width 271 height 18
copy div "038.081.420 06"
drag, startPoint x: 215, startPoint y: 163, endPoint x: 174, endPoint y: 160, distance: 41.1
click at [174, 160] on div "Telefone (51) 99740-6056 Mensagem de SMS ainda não enviada.. Mensagem de Whatsa…" at bounding box center [221, 167] width 271 height 33
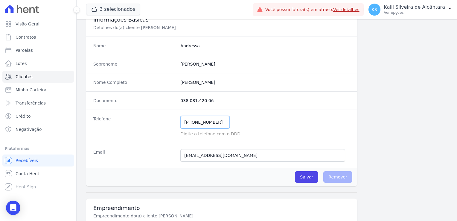
scroll to position [90, 0]
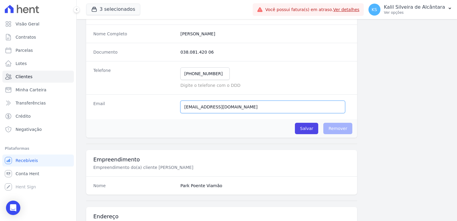
drag, startPoint x: 245, startPoint y: 110, endPoint x: 182, endPoint y: 107, distance: 63.4
click at [182, 107] on input "andressadeh1998@gmail.com" at bounding box center [262, 106] width 165 height 13
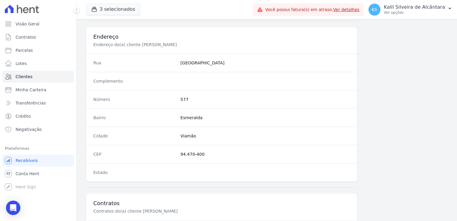
scroll to position [336, 0]
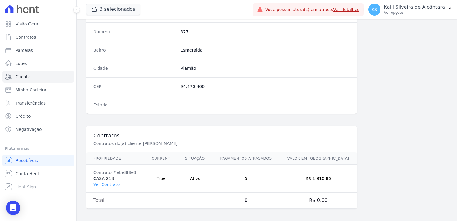
drag, startPoint x: 204, startPoint y: 83, endPoint x: 178, endPoint y: 85, distance: 26.4
click at [178, 85] on div "CEP 94.470-400" at bounding box center [221, 86] width 271 height 18
copy dd "94.470-400"
click at [181, 33] on dd "577" at bounding box center [264, 32] width 169 height 6
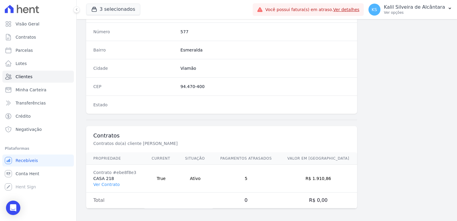
copy dd "577"
drag, startPoint x: 337, startPoint y: 175, endPoint x: 320, endPoint y: 175, distance: 16.7
click at [320, 175] on td "R$ 1.910,86" at bounding box center [317, 178] width 77 height 28
copy td "1.910,86"
drag, startPoint x: 132, startPoint y: 170, endPoint x: 111, endPoint y: 170, distance: 21.5
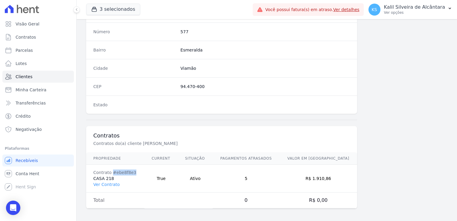
click at [111, 170] on div "Contrato #ebe8f8e3" at bounding box center [115, 172] width 44 height 6
copy div "#ebe8f8e3"
drag, startPoint x: 336, startPoint y: 173, endPoint x: 319, endPoint y: 175, distance: 16.8
click at [319, 175] on td "R$ 1.910,86" at bounding box center [317, 178] width 77 height 28
drag, startPoint x: 319, startPoint y: 175, endPoint x: 338, endPoint y: 184, distance: 21.5
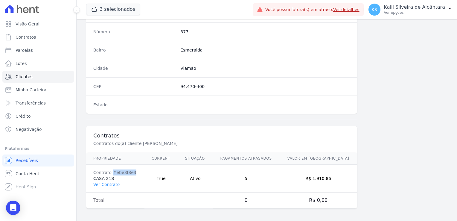
click at [338, 185] on td "R$ 1.910,86" at bounding box center [317, 178] width 77 height 28
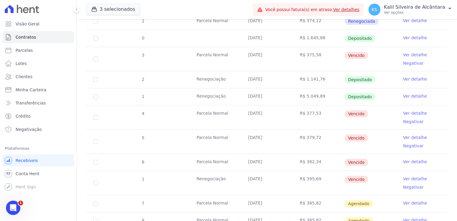
scroll to position [271, 0]
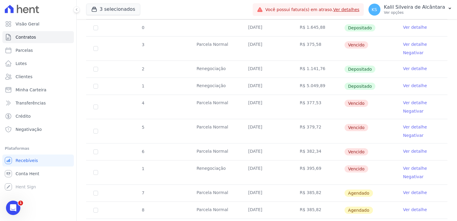
drag, startPoint x: 360, startPoint y: 169, endPoint x: 335, endPoint y: 106, distance: 67.3
click at [335, 106] on tbody "16 [GEOGRAPHIC_DATA] [DATE] R$ 1.389,17 Pago por fora Ver detalhe 19 [GEOGRAPHI…" at bounding box center [266, 67] width 361 height 369
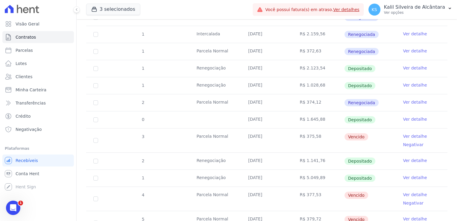
scroll to position [241, 0]
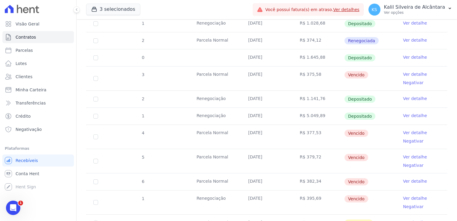
click at [344, 71] on span "Vencido" at bounding box center [356, 74] width 24 height 7
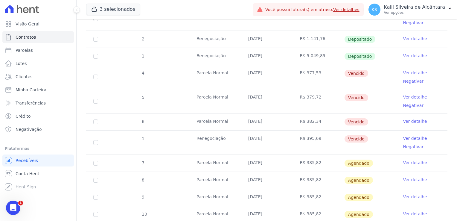
scroll to position [271, 0]
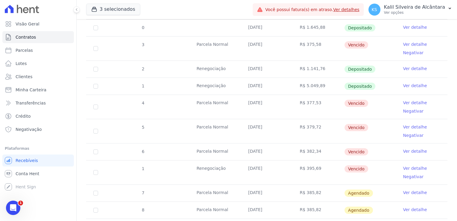
drag, startPoint x: 246, startPoint y: 167, endPoint x: 260, endPoint y: 169, distance: 14.2
click at [260, 169] on td "[DATE]" at bounding box center [267, 172] width 52 height 24
drag, startPoint x: 245, startPoint y: 42, endPoint x: 270, endPoint y: 46, distance: 25.1
click at [270, 46] on td "[DATE]" at bounding box center [267, 48] width 52 height 24
drag, startPoint x: 270, startPoint y: 46, endPoint x: 259, endPoint y: 51, distance: 12.3
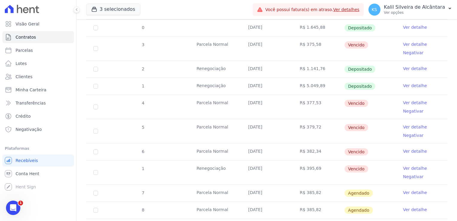
click at [259, 51] on td "[DATE]" at bounding box center [267, 48] width 52 height 24
click at [246, 50] on td "[DATE]" at bounding box center [267, 48] width 52 height 24
click at [252, 103] on td "[DATE]" at bounding box center [267, 107] width 52 height 24
click at [256, 123] on td "[DATE]" at bounding box center [267, 131] width 52 height 24
click at [257, 127] on td "[DATE]" at bounding box center [267, 131] width 52 height 24
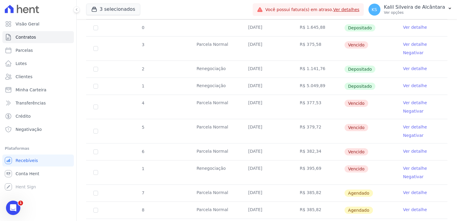
click at [255, 143] on td "[DATE]" at bounding box center [267, 151] width 52 height 17
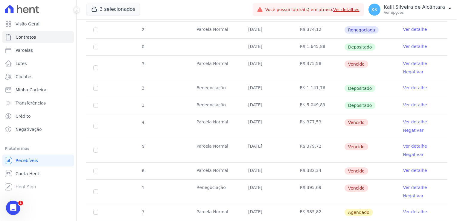
scroll to position [211, 0]
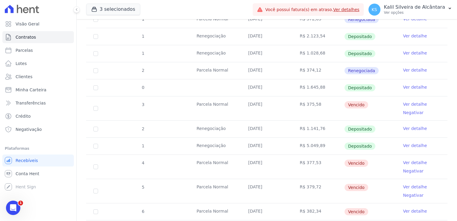
drag, startPoint x: 371, startPoint y: 69, endPoint x: 344, endPoint y: 70, distance: 27.2
click at [344, 70] on span "Renegociada" at bounding box center [361, 70] width 34 height 7
drag, startPoint x: 344, startPoint y: 70, endPoint x: 380, endPoint y: 71, distance: 35.6
click at [380, 71] on td "Renegociada" at bounding box center [370, 70] width 52 height 17
click at [375, 71] on td "Renegociada" at bounding box center [370, 70] width 52 height 17
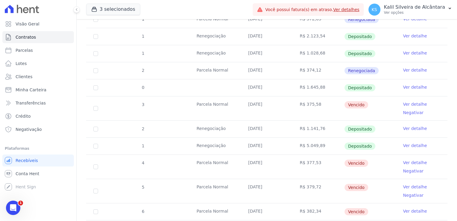
scroll to position [241, 0]
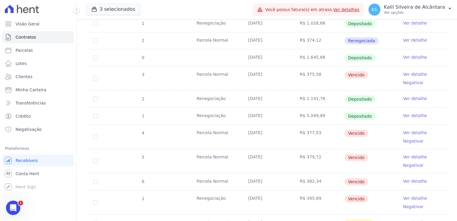
drag, startPoint x: 348, startPoint y: 77, endPoint x: 361, endPoint y: 76, distance: 13.2
click at [361, 76] on td "Vencido" at bounding box center [370, 78] width 52 height 24
drag, startPoint x: 342, startPoint y: 132, endPoint x: 365, endPoint y: 135, distance: 23.2
click at [365, 135] on td "Vencido" at bounding box center [370, 137] width 52 height 24
drag, startPoint x: 365, startPoint y: 135, endPoint x: 364, endPoint y: 158, distance: 23.0
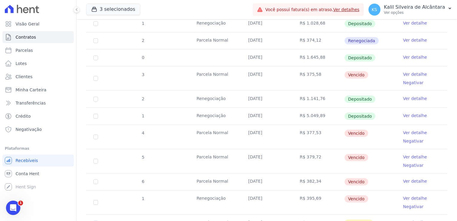
click at [364, 158] on td "Vencido" at bounding box center [370, 161] width 52 height 24
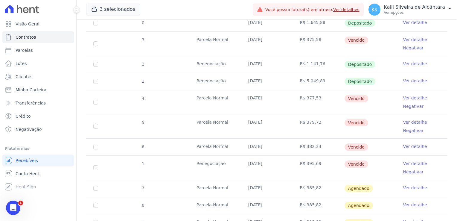
scroll to position [301, 0]
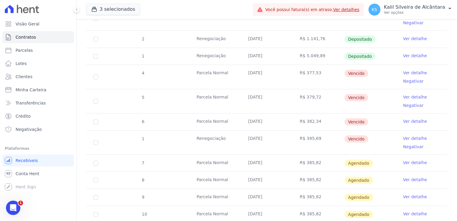
drag, startPoint x: 348, startPoint y: 121, endPoint x: 358, endPoint y: 121, distance: 10.5
click at [358, 121] on span "Vencido" at bounding box center [356, 121] width 24 height 7
drag, startPoint x: 358, startPoint y: 121, endPoint x: 348, endPoint y: 138, distance: 20.0
click at [348, 138] on span "Vencido" at bounding box center [356, 138] width 24 height 7
drag, startPoint x: 348, startPoint y: 138, endPoint x: 381, endPoint y: 140, distance: 33.2
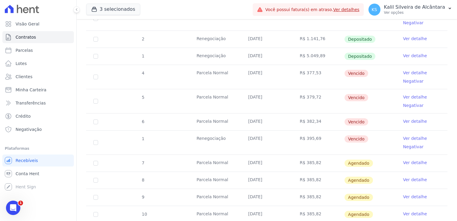
click at [381, 140] on td "Vencido" at bounding box center [370, 142] width 52 height 24
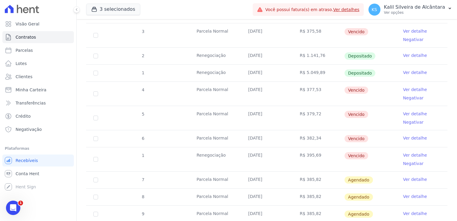
scroll to position [271, 0]
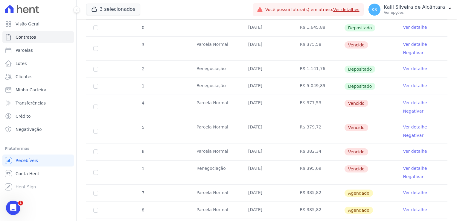
click at [298, 168] on td "R$ 395,69" at bounding box center [318, 172] width 52 height 24
drag, startPoint x: 298, startPoint y: 168, endPoint x: 306, endPoint y: 167, distance: 8.2
click at [306, 167] on td "R$ 395,69" at bounding box center [318, 172] width 52 height 24
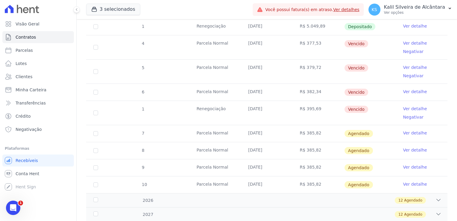
scroll to position [331, 0]
click at [318, 116] on td "R$ 395,69" at bounding box center [318, 112] width 52 height 24
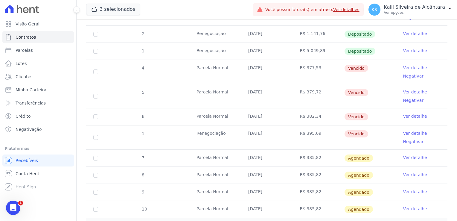
scroll to position [241, 0]
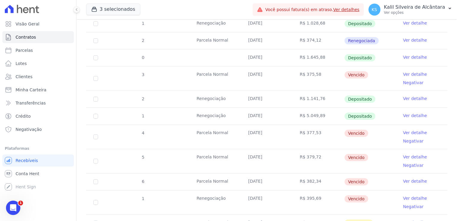
drag, startPoint x: 309, startPoint y: 71, endPoint x: 302, endPoint y: 70, distance: 7.0
click at [302, 70] on td "R$ 375,58" at bounding box center [318, 78] width 52 height 24
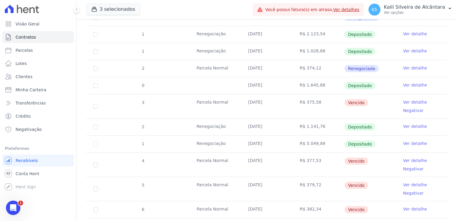
scroll to position [211, 0]
